Goal: Information Seeking & Learning: Learn about a topic

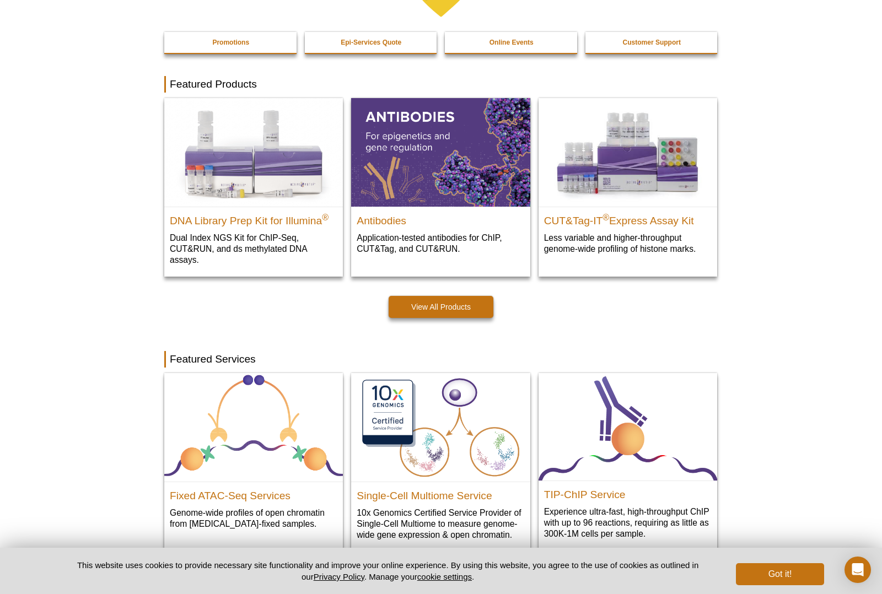
scroll to position [233, 0]
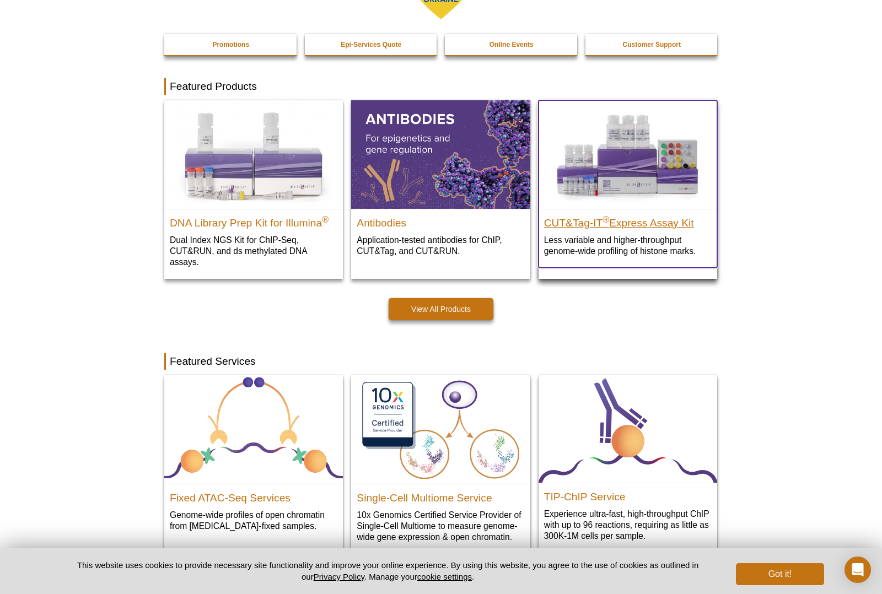
click at [653, 223] on h2 "CUT&Tag-IT ® Express Assay Kit" at bounding box center [628, 220] width 168 height 17
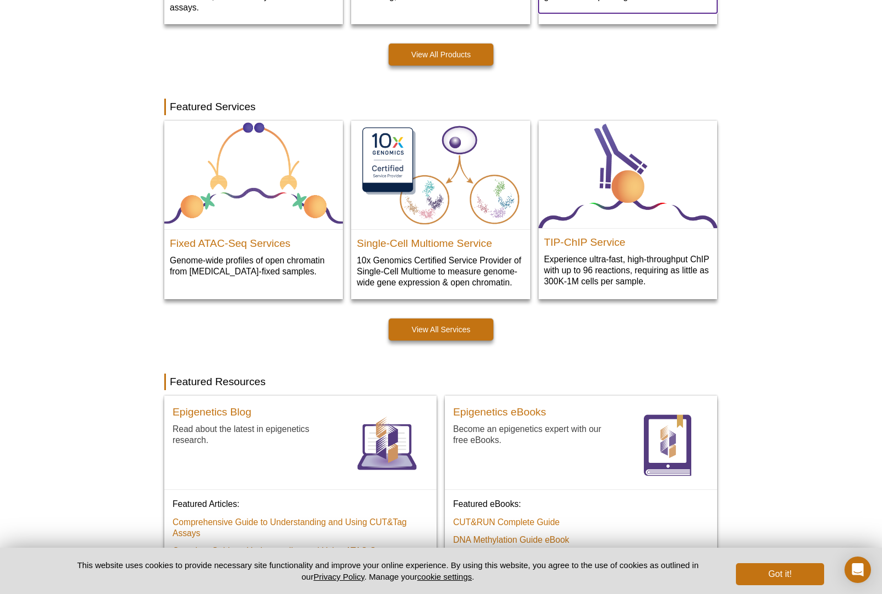
scroll to position [485, 0]
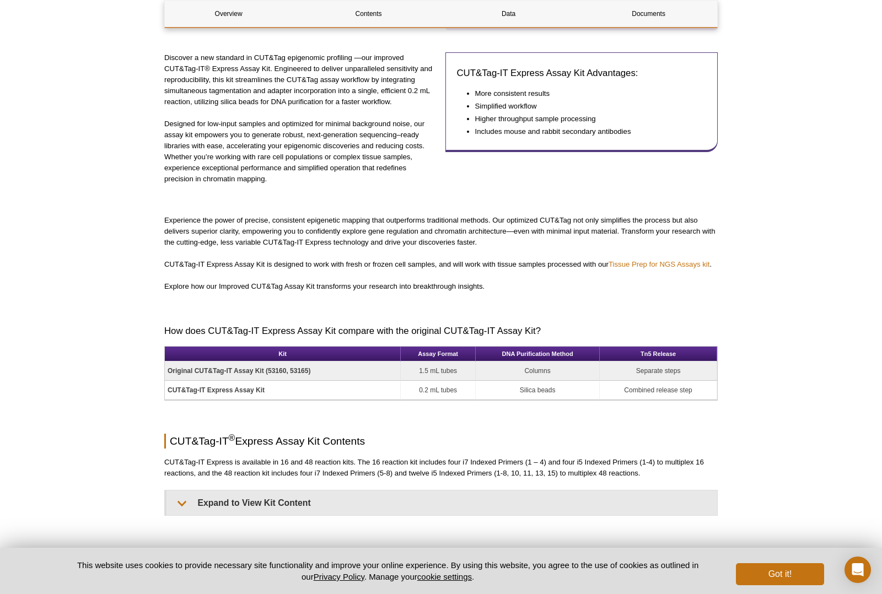
scroll to position [511, 0]
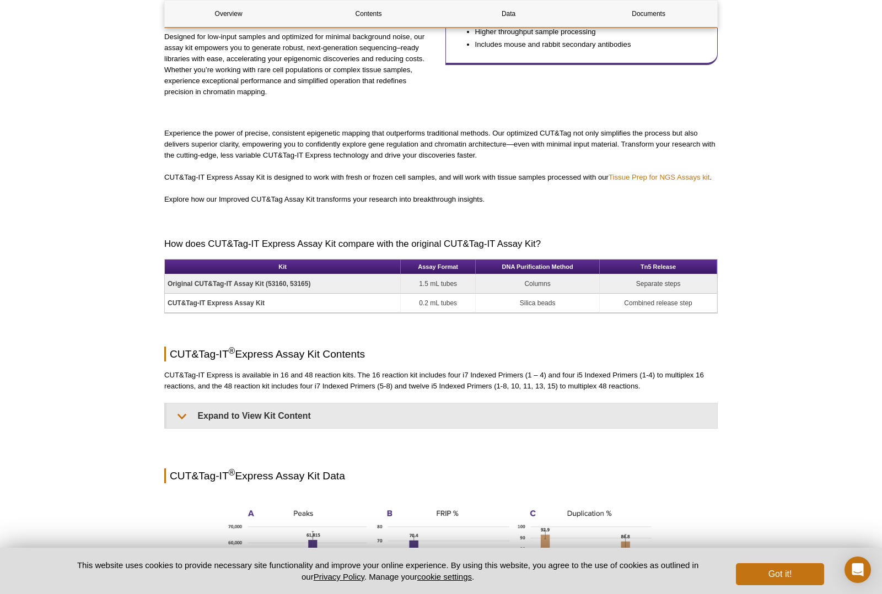
click at [772, 334] on div "Active Motif Logo Enabling Epigenetics Research 0 Search Skip to content Active…" at bounding box center [441, 445] width 882 height 1913
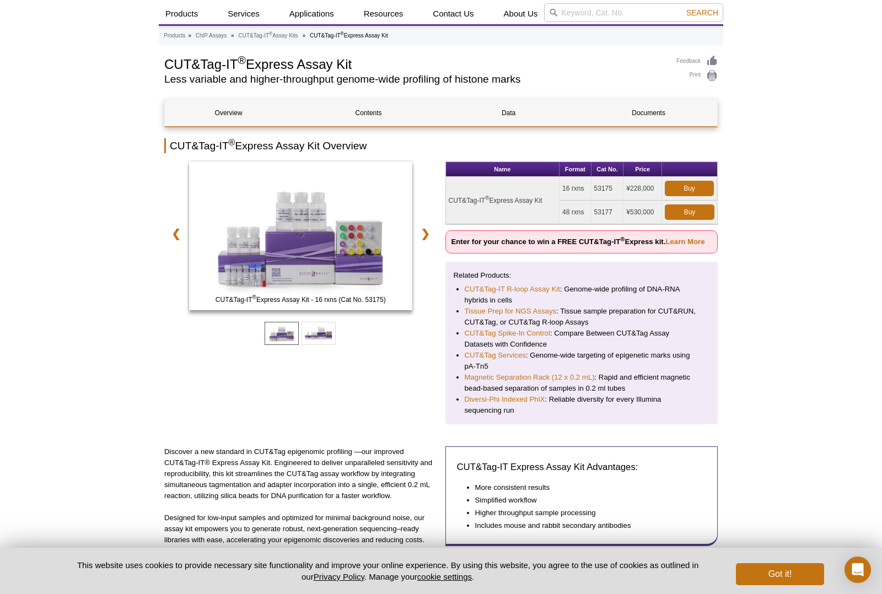
scroll to position [0, 0]
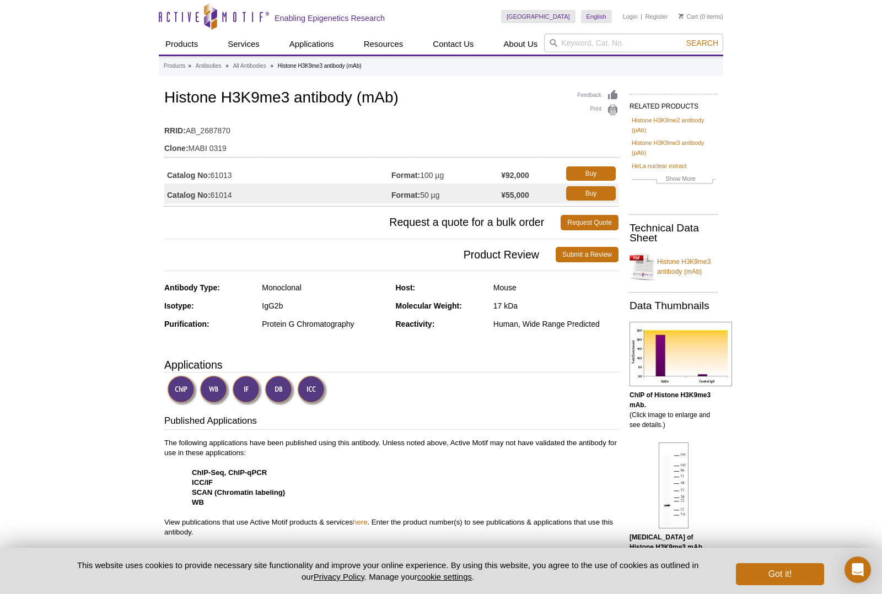
click at [430, 178] on td "Format: 100 µg" at bounding box center [446, 174] width 110 height 20
